Goal: Task Accomplishment & Management: Manage account settings

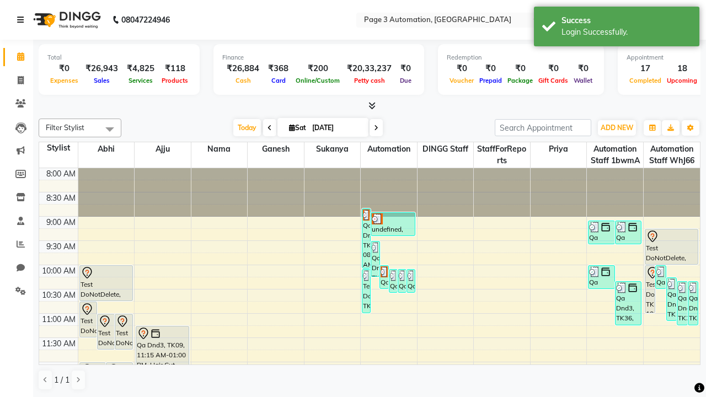
click at [23, 20] on icon at bounding box center [20, 20] width 7 height 8
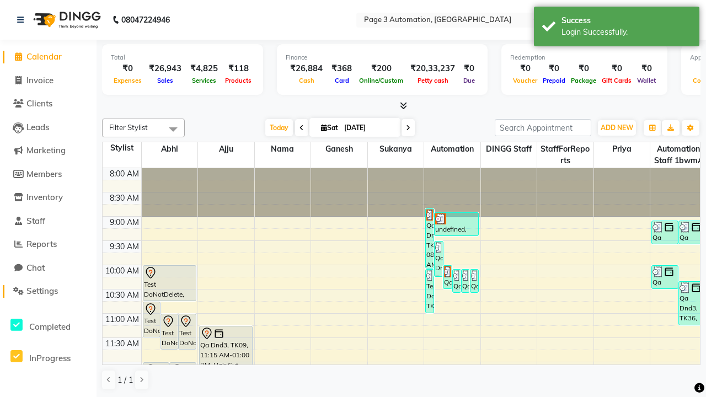
click at [48, 291] on span "Settings" at bounding box center [41, 291] width 31 height 10
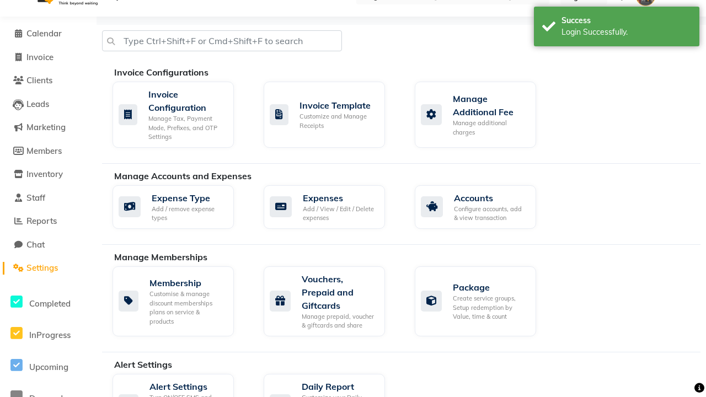
select select "2: 15"
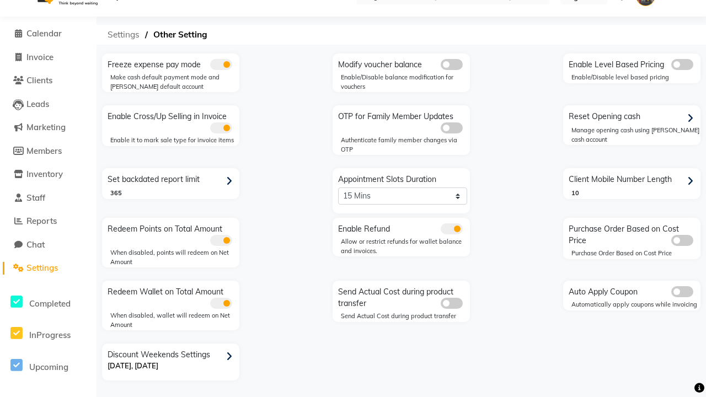
click at [124, 35] on span "Settings" at bounding box center [123, 35] width 43 height 20
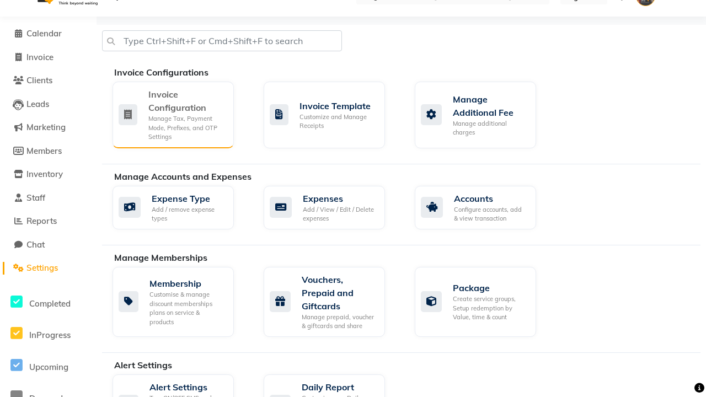
click at [173, 114] on div "Manage Tax, Payment Mode, Prefixes, and OTP Settings" at bounding box center [186, 128] width 77 height 28
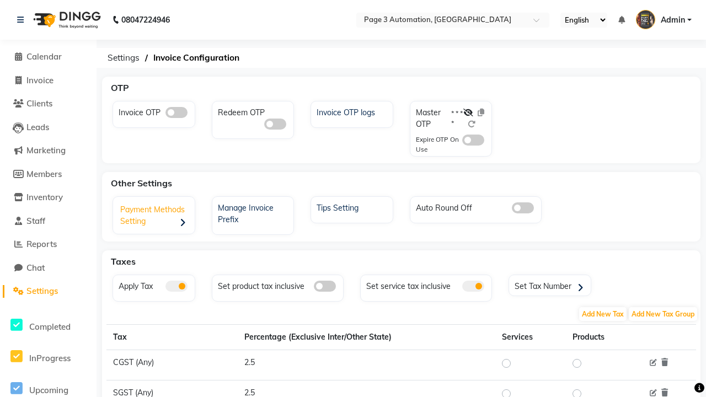
click at [155, 217] on div "Payment Methods Setting" at bounding box center [155, 217] width 79 height 34
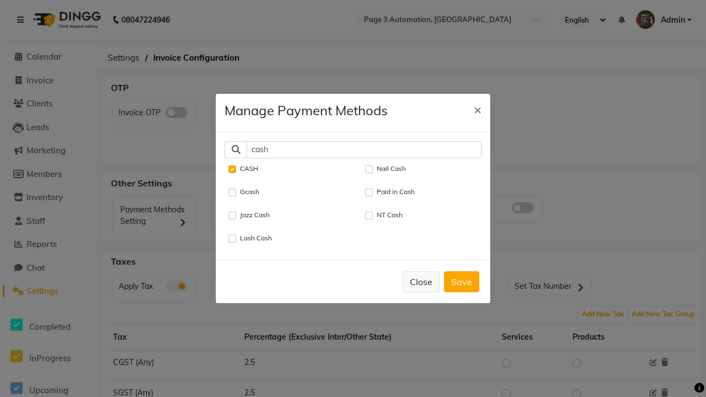
type input "cash"
click at [421, 281] on button "Close" at bounding box center [421, 281] width 37 height 21
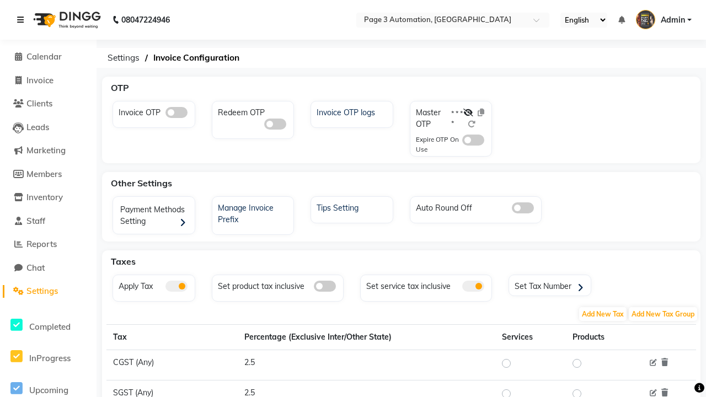
click at [23, 20] on icon at bounding box center [20, 20] width 7 height 8
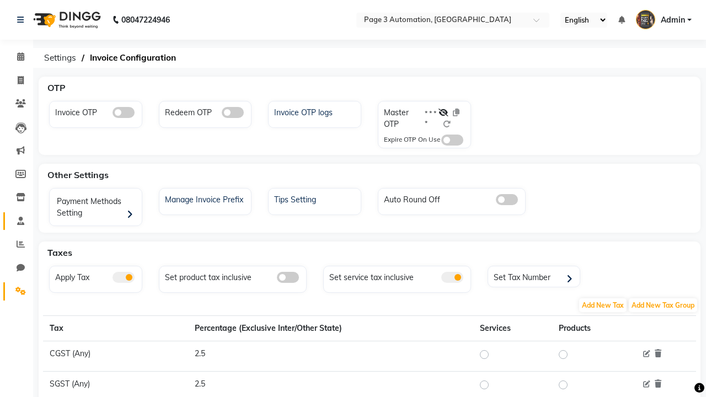
click at [17, 221] on span at bounding box center [20, 221] width 19 height 13
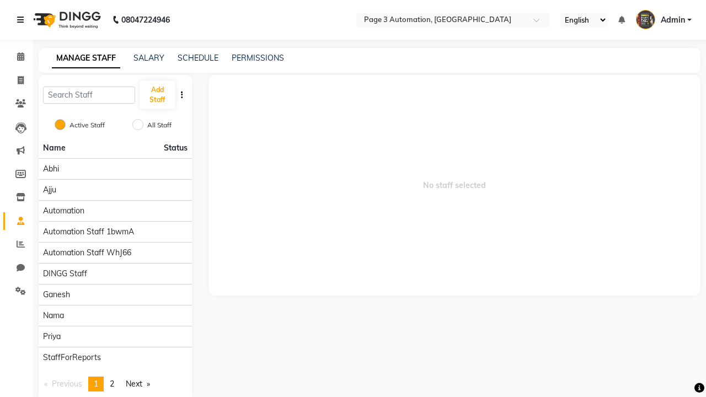
click at [23, 20] on icon at bounding box center [20, 20] width 7 height 8
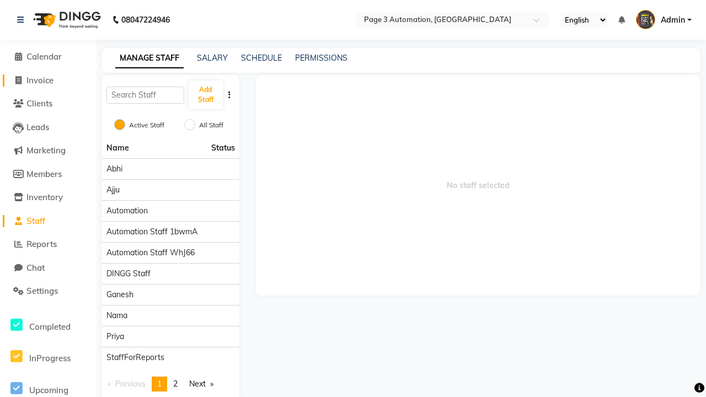
click at [48, 80] on span "Invoice" at bounding box center [39, 80] width 27 height 10
select select "service"
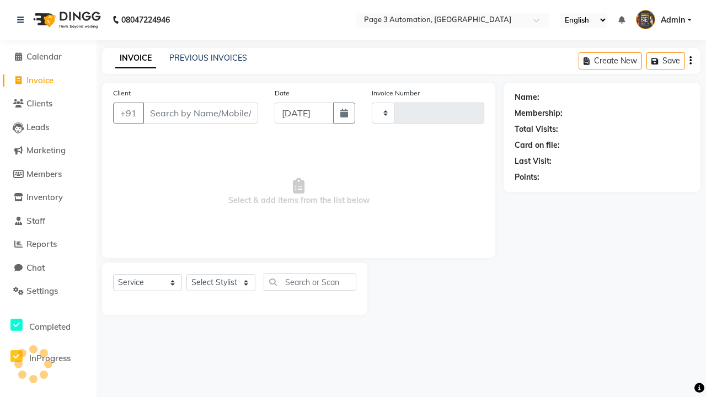
type input "10175"
select select "2774"
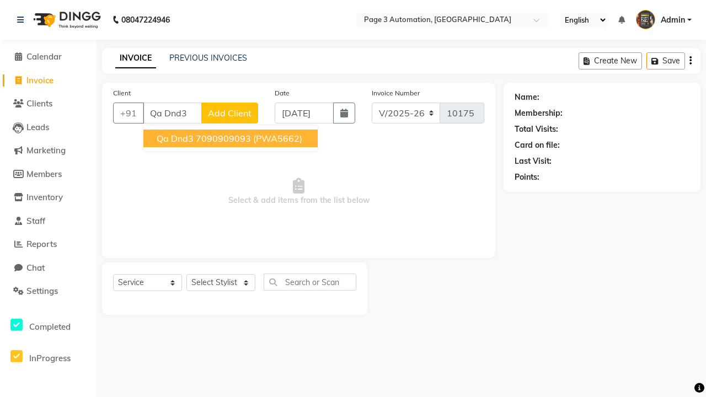
click at [232, 138] on ngb-highlight "7090909093" at bounding box center [223, 138] width 55 height 11
type input "7090909093"
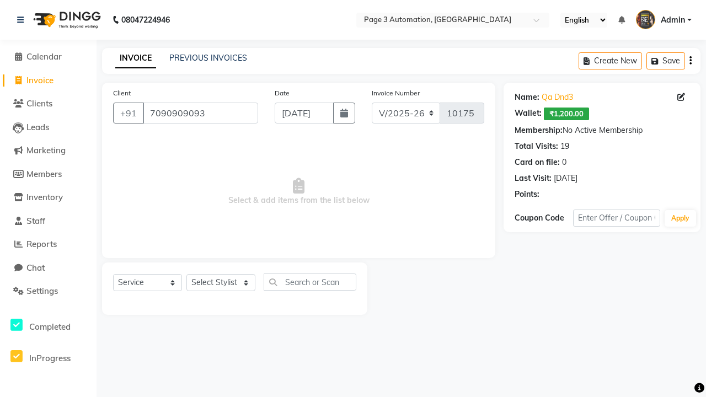
select select "71572"
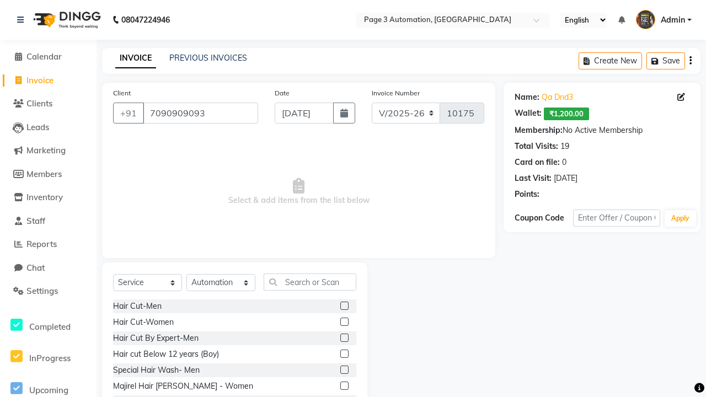
click at [344, 354] on label at bounding box center [344, 354] width 8 height 8
click at [344, 354] on input "checkbox" at bounding box center [343, 354] width 7 height 7
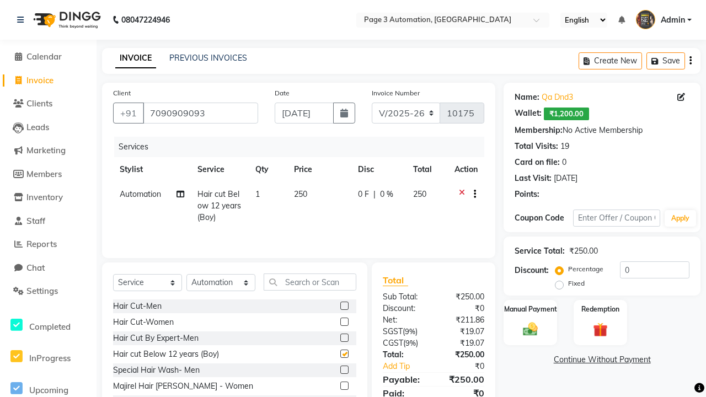
checkbox input "false"
click at [530, 309] on label "Manual Payment" at bounding box center [530, 308] width 55 height 10
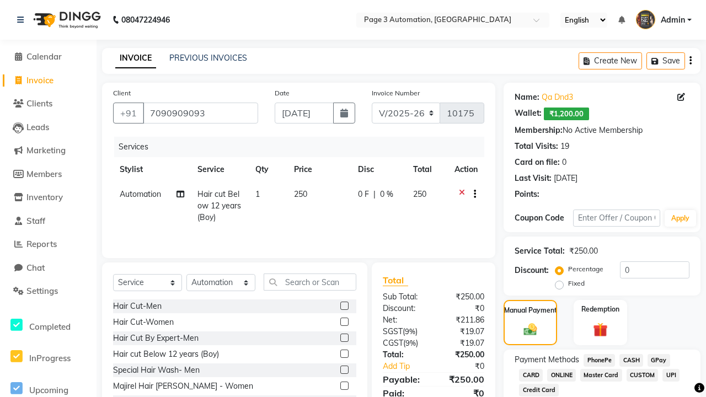
click at [631, 360] on span "CASH" at bounding box center [631, 360] width 24 height 13
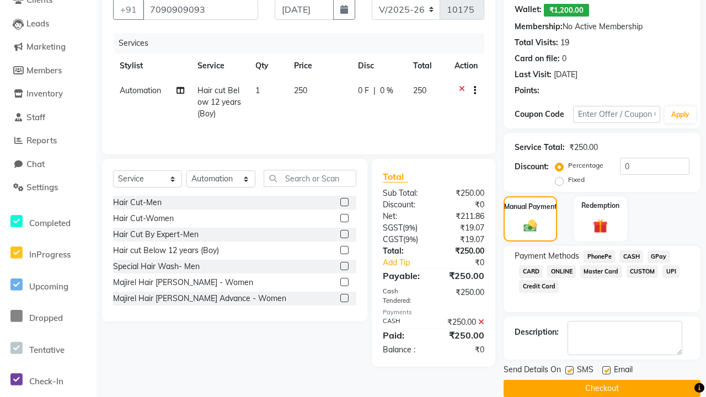
click at [569, 370] on label at bounding box center [569, 370] width 8 height 8
click at [569, 370] on input "checkbox" at bounding box center [568, 370] width 7 height 7
checkbox input "false"
click at [606, 370] on label at bounding box center [606, 370] width 8 height 8
click at [606, 370] on input "checkbox" at bounding box center [605, 370] width 7 height 7
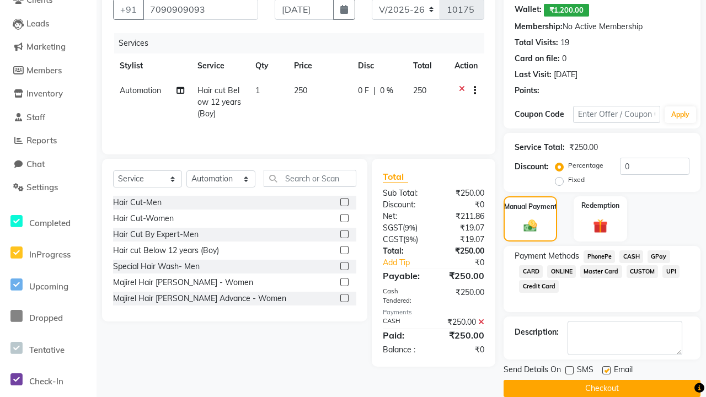
checkbox input "false"
click at [602, 388] on button "Checkout" at bounding box center [601, 388] width 197 height 17
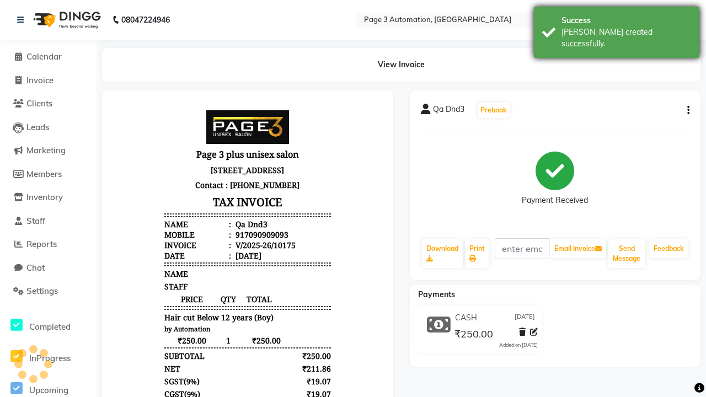
click at [617, 28] on div "[PERSON_NAME] created successfully." at bounding box center [626, 37] width 130 height 23
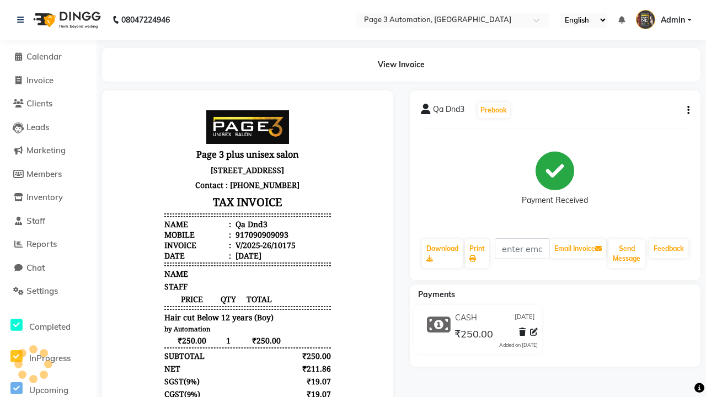
click at [686, 110] on button "button" at bounding box center [686, 111] width 7 height 12
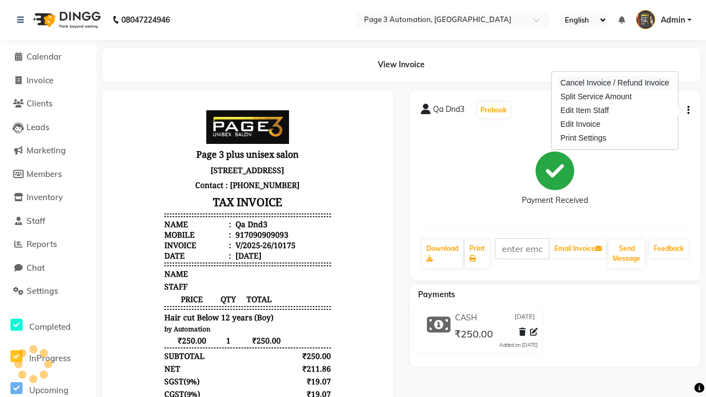
click at [614, 83] on div "Cancel Invoice / Refund Invoice" at bounding box center [614, 83] width 113 height 14
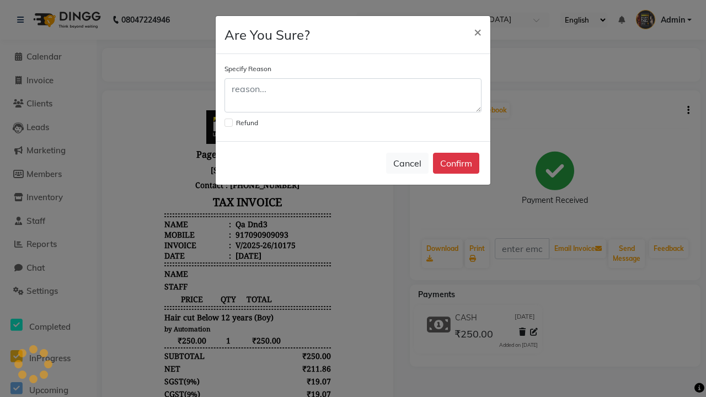
click at [228, 122] on label at bounding box center [228, 123] width 8 height 8
click at [228, 122] on input "checkbox" at bounding box center [227, 121] width 7 height 7
checkbox input "true"
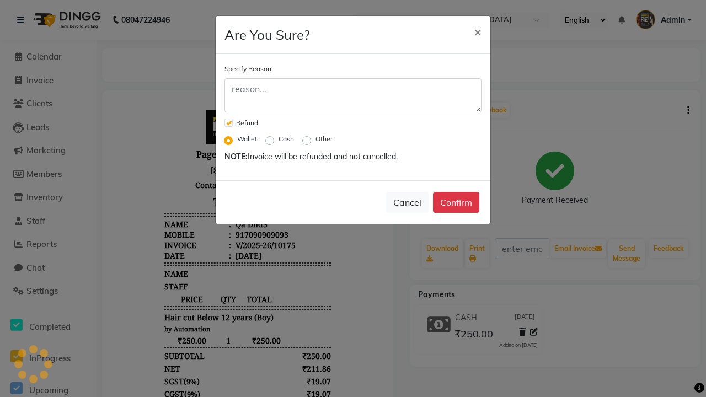
click at [286, 139] on label "Cash" at bounding box center [285, 139] width 15 height 10
click at [276, 139] on input "Cash" at bounding box center [272, 139] width 8 height 8
radio input "true"
click at [456, 202] on button "Confirm" at bounding box center [456, 202] width 46 height 21
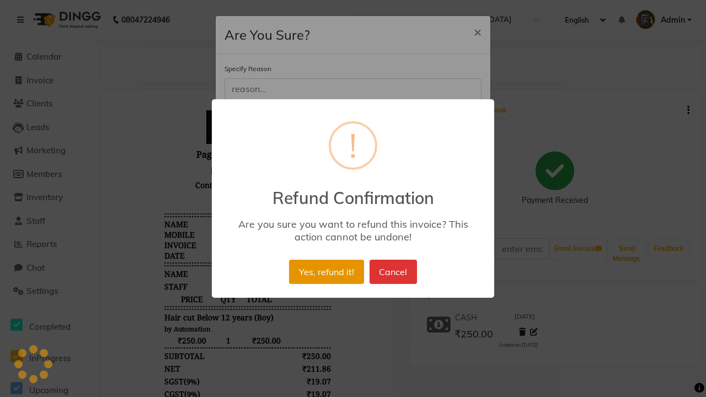
click at [326, 272] on button "Yes, refund it!" at bounding box center [326, 272] width 74 height 24
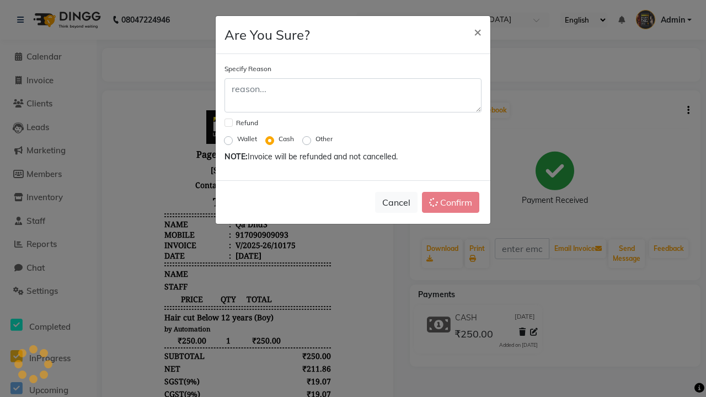
checkbox input "false"
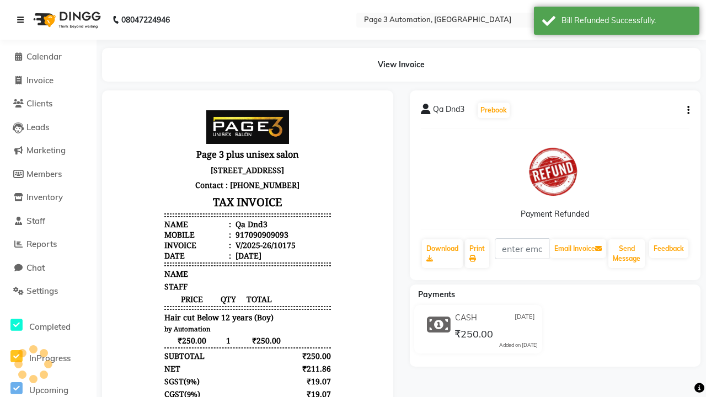
click at [20, 16] on icon at bounding box center [20, 20] width 7 height 8
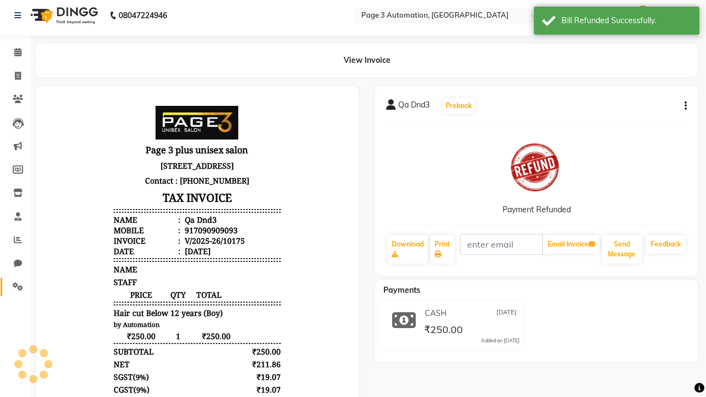
click at [14, 287] on icon at bounding box center [18, 286] width 10 height 8
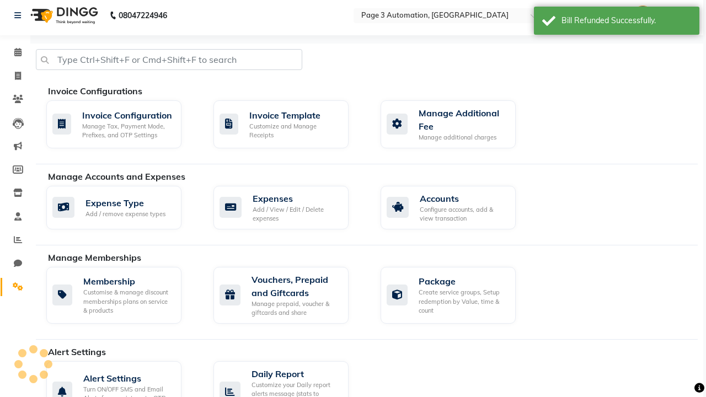
select select "2: 15"
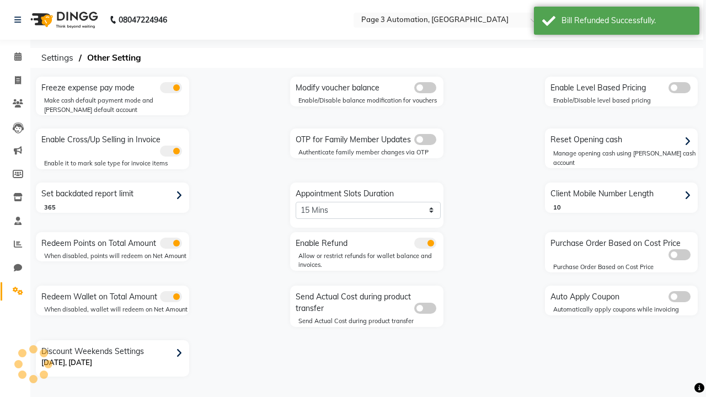
click at [622, 140] on div "Reset Opening cash" at bounding box center [623, 140] width 151 height 18
select select "1486"
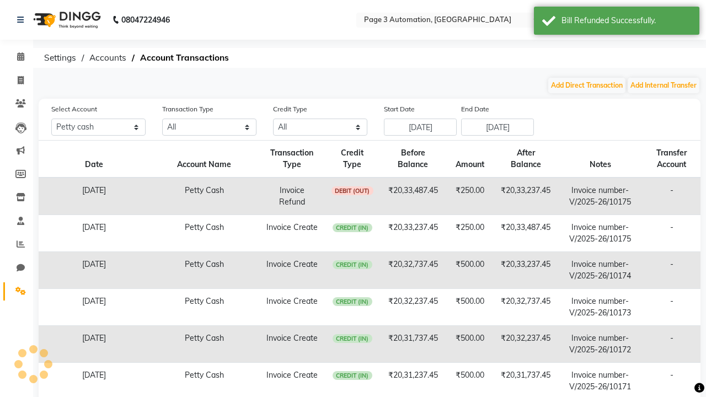
scroll to position [11, 0]
